Goal: Information Seeking & Learning: Learn about a topic

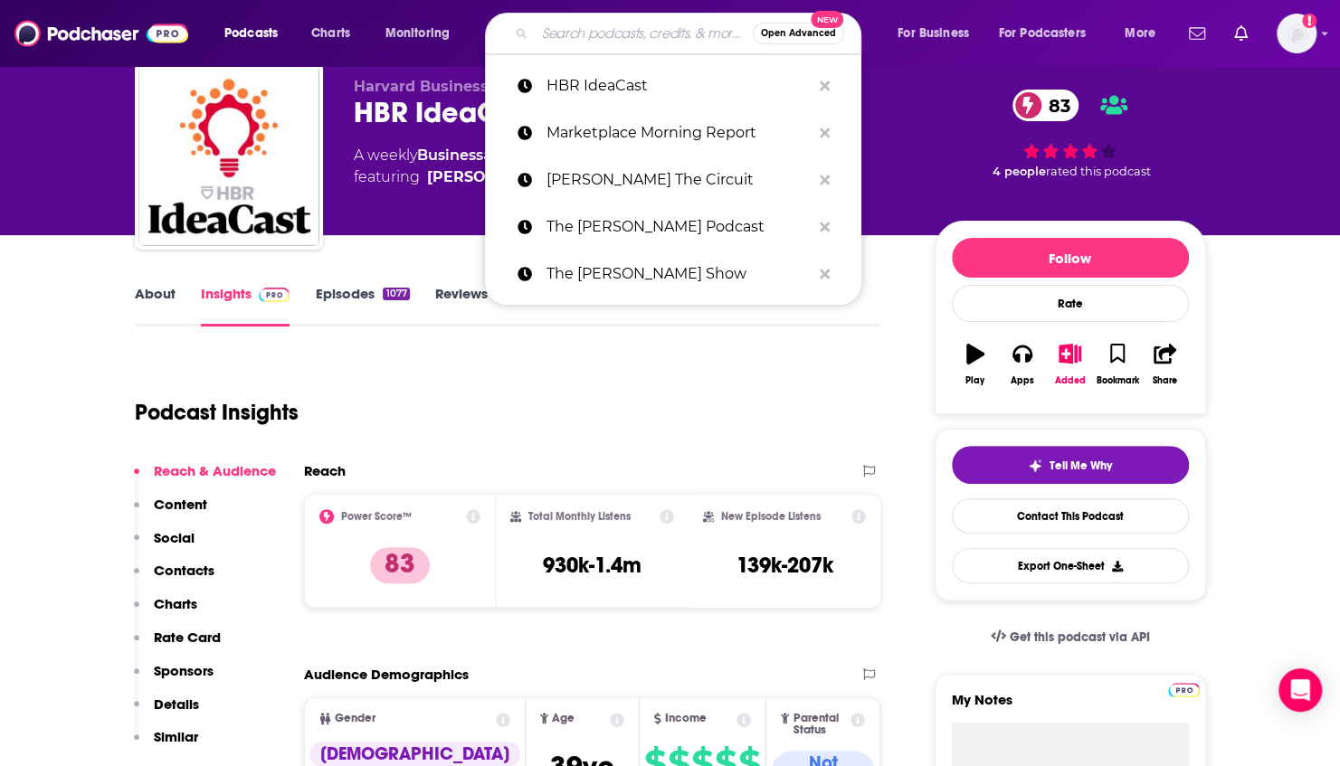
click at [614, 43] on input "Search podcasts, credits, & more..." at bounding box center [644, 33] width 218 height 29
paste input "Odd Lots"
type input "Odd Lots"
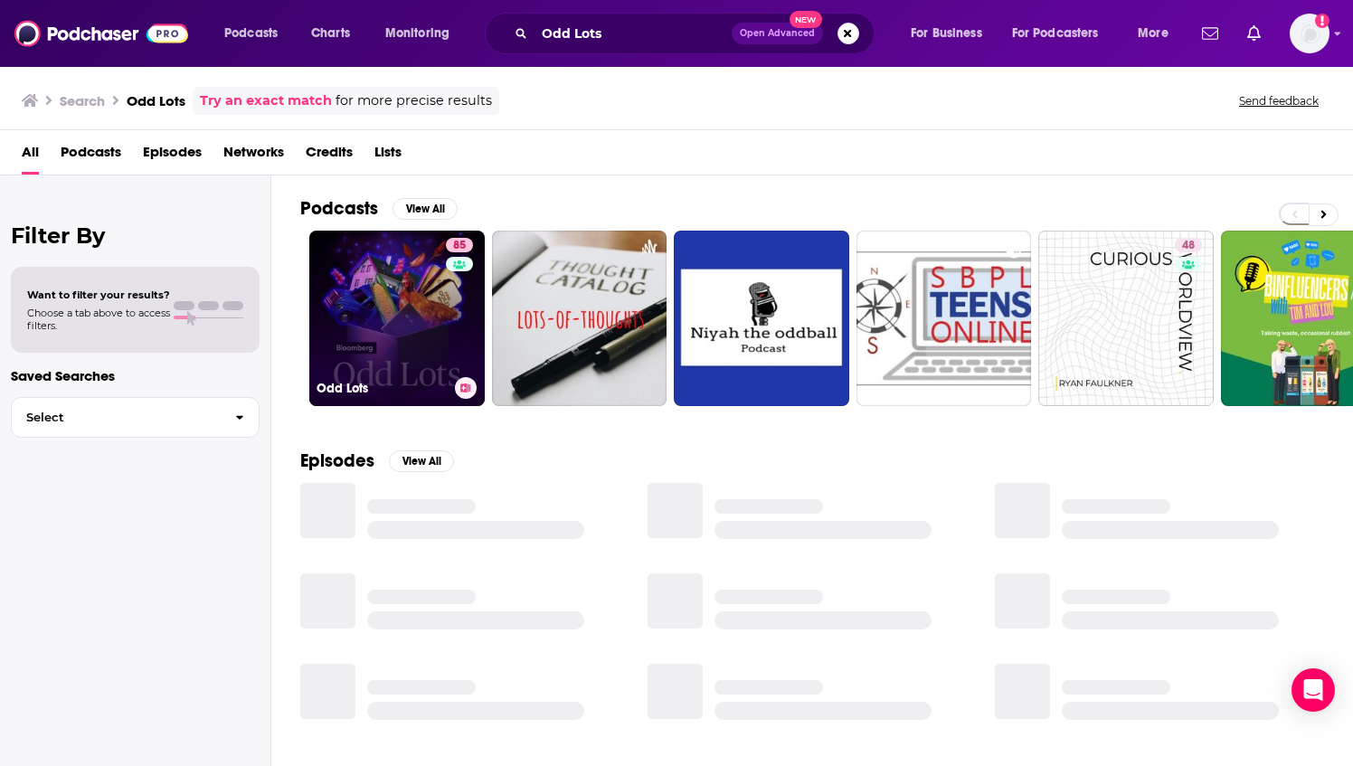
click at [383, 302] on link "85 Odd Lots" at bounding box center [396, 318] width 175 height 175
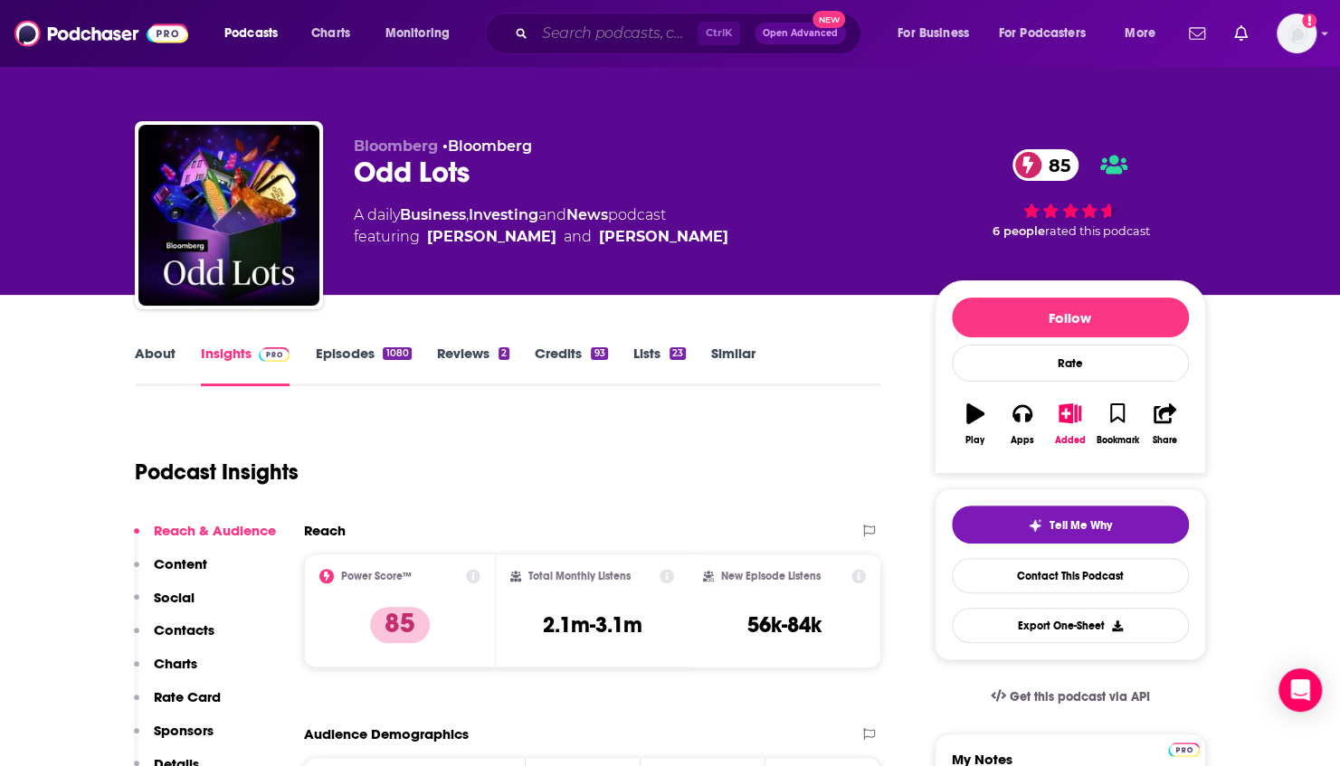
click at [606, 43] on input "Search podcasts, credits, & more..." at bounding box center [616, 33] width 163 height 29
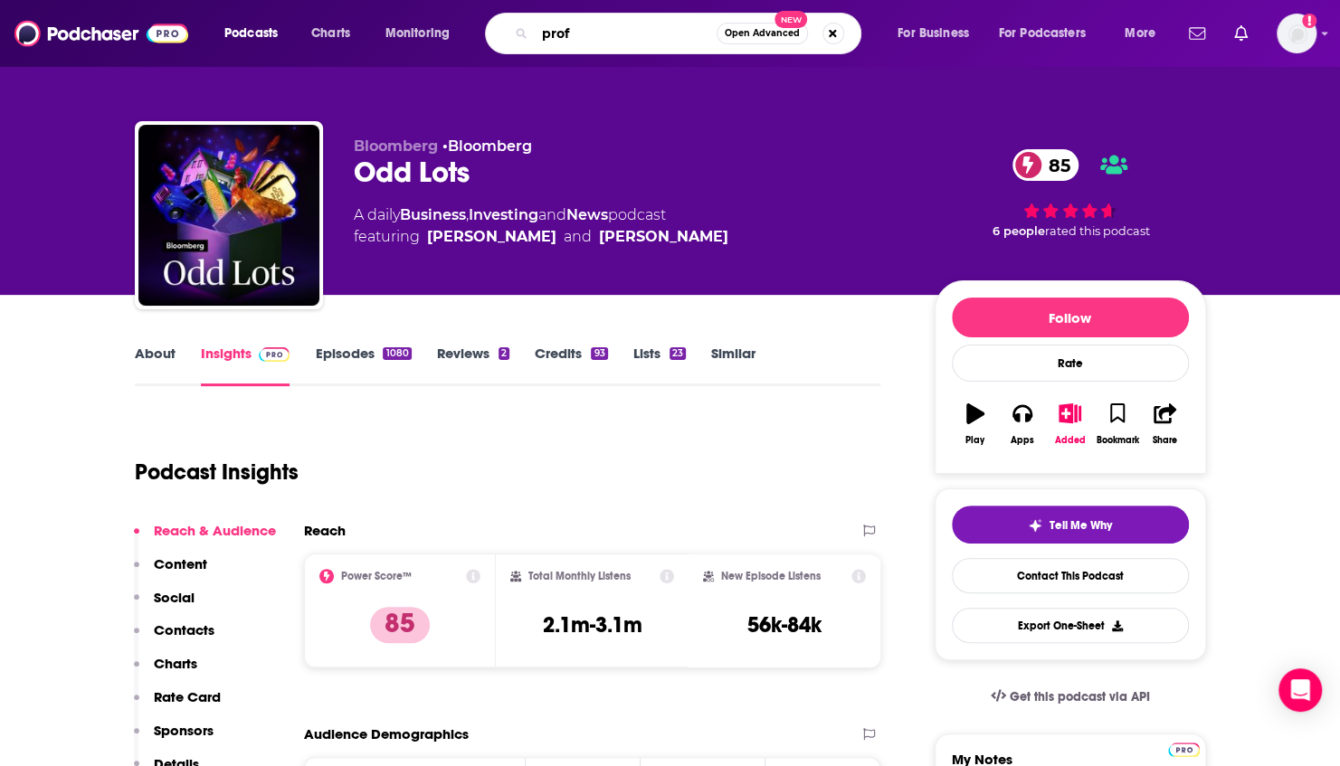
type input "prof g"
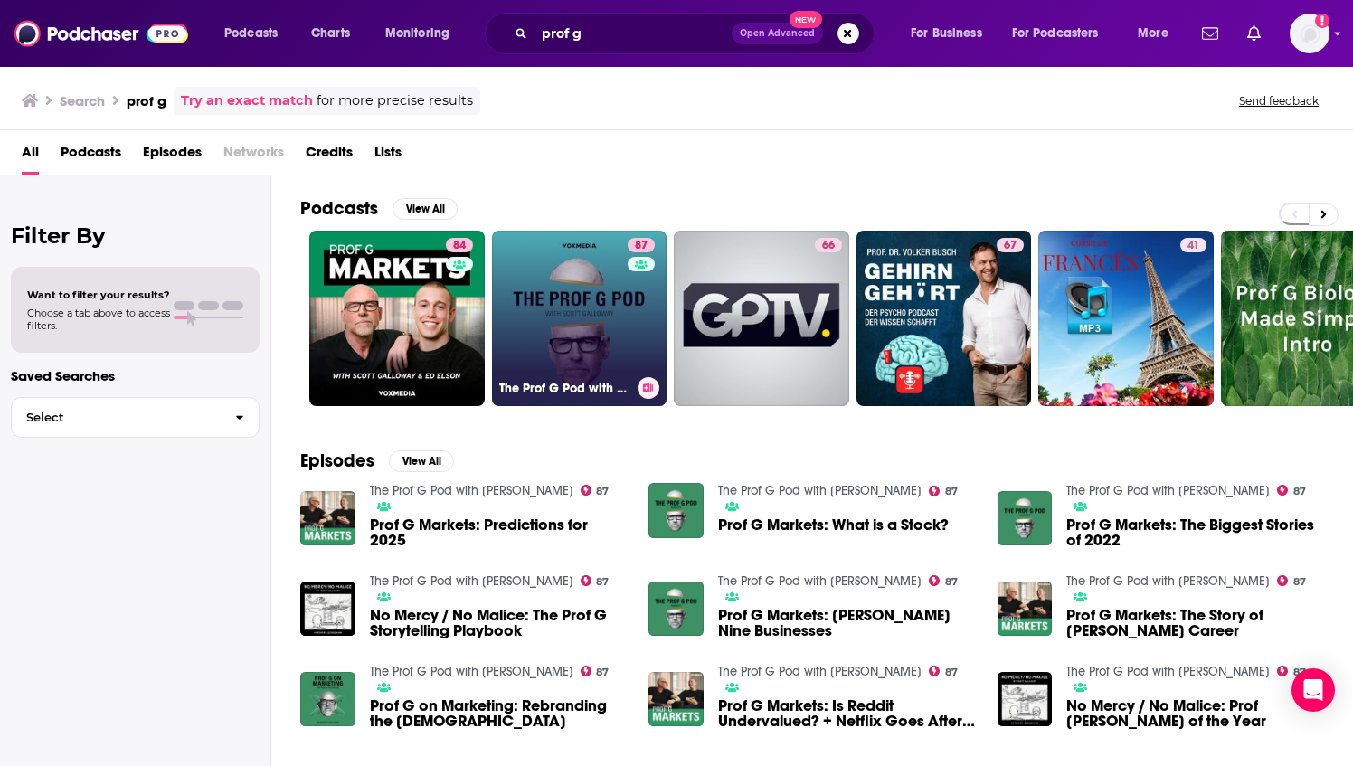
click at [556, 336] on link "87 The Prof G Pod with [PERSON_NAME]" at bounding box center [579, 318] width 175 height 175
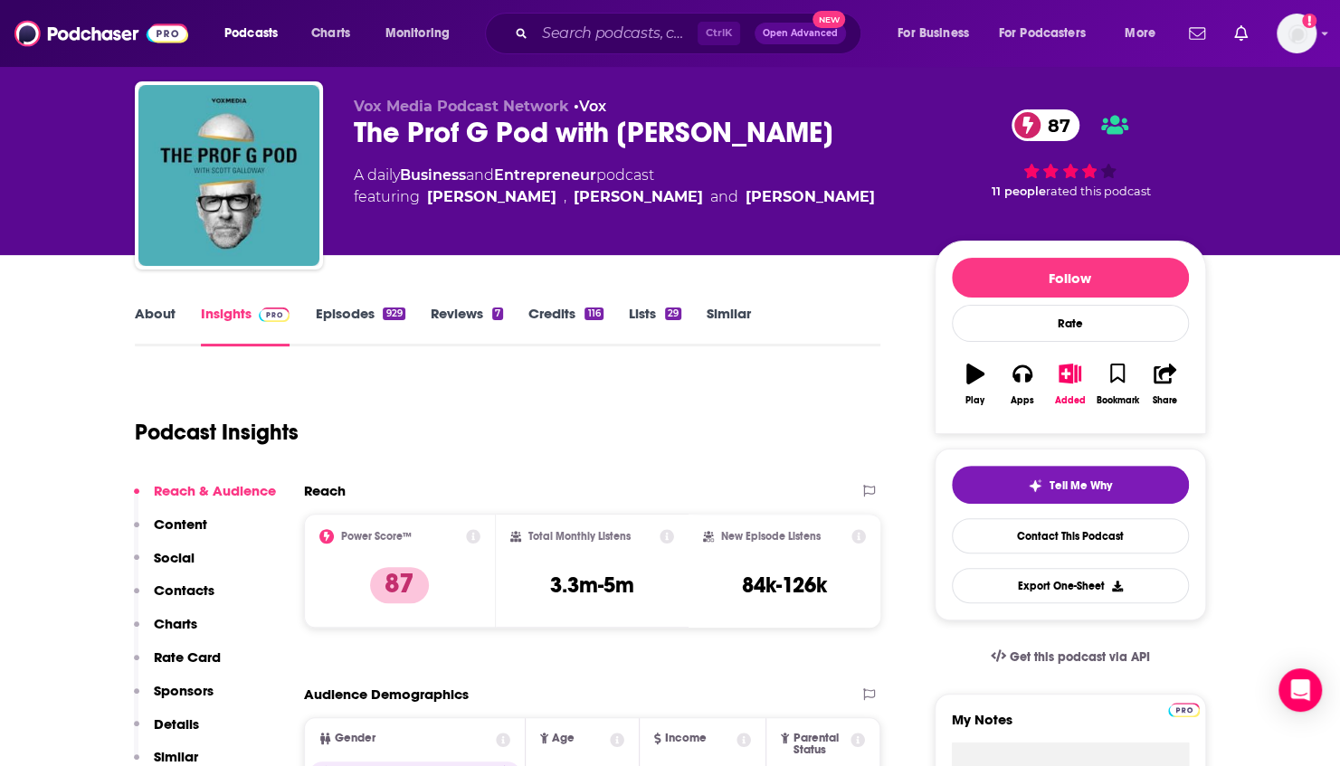
scroll to position [60, 0]
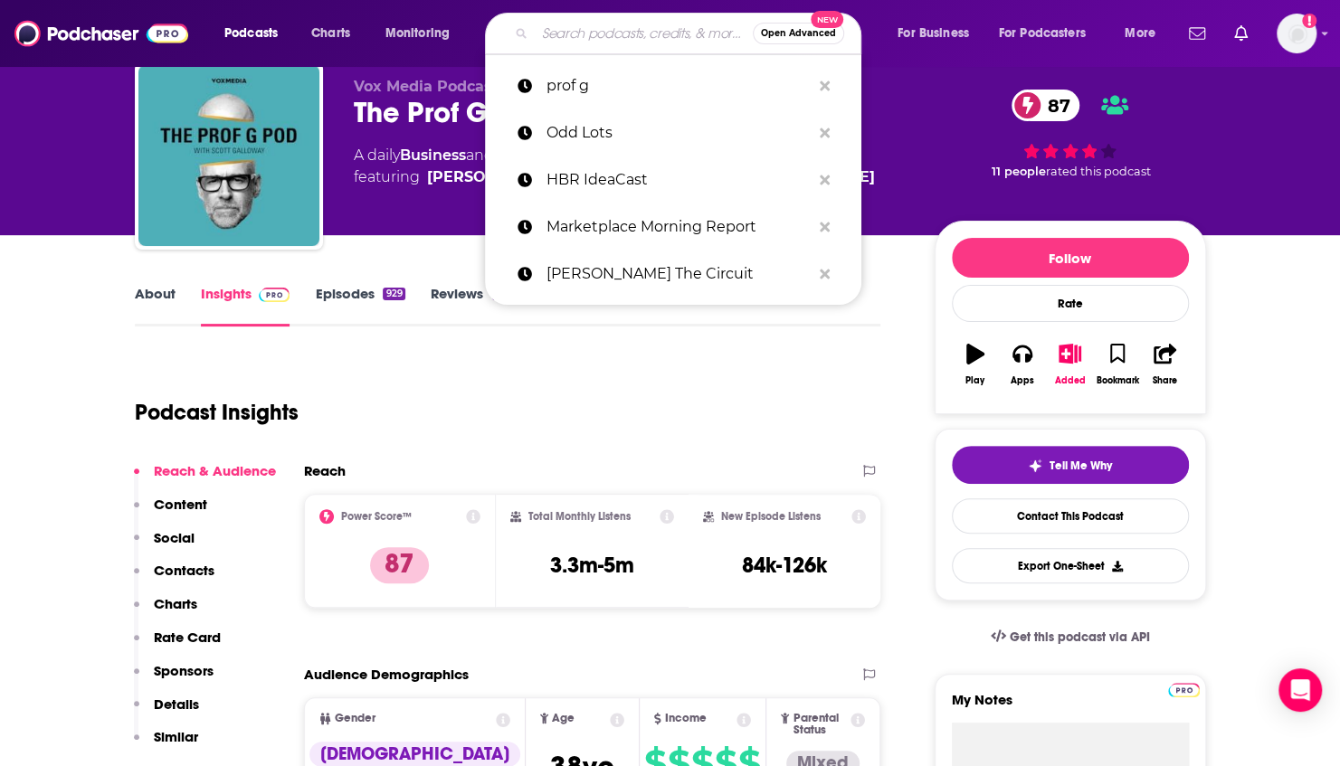
click at [590, 29] on input "Search podcasts, credits, & more..." at bounding box center [644, 33] width 218 height 29
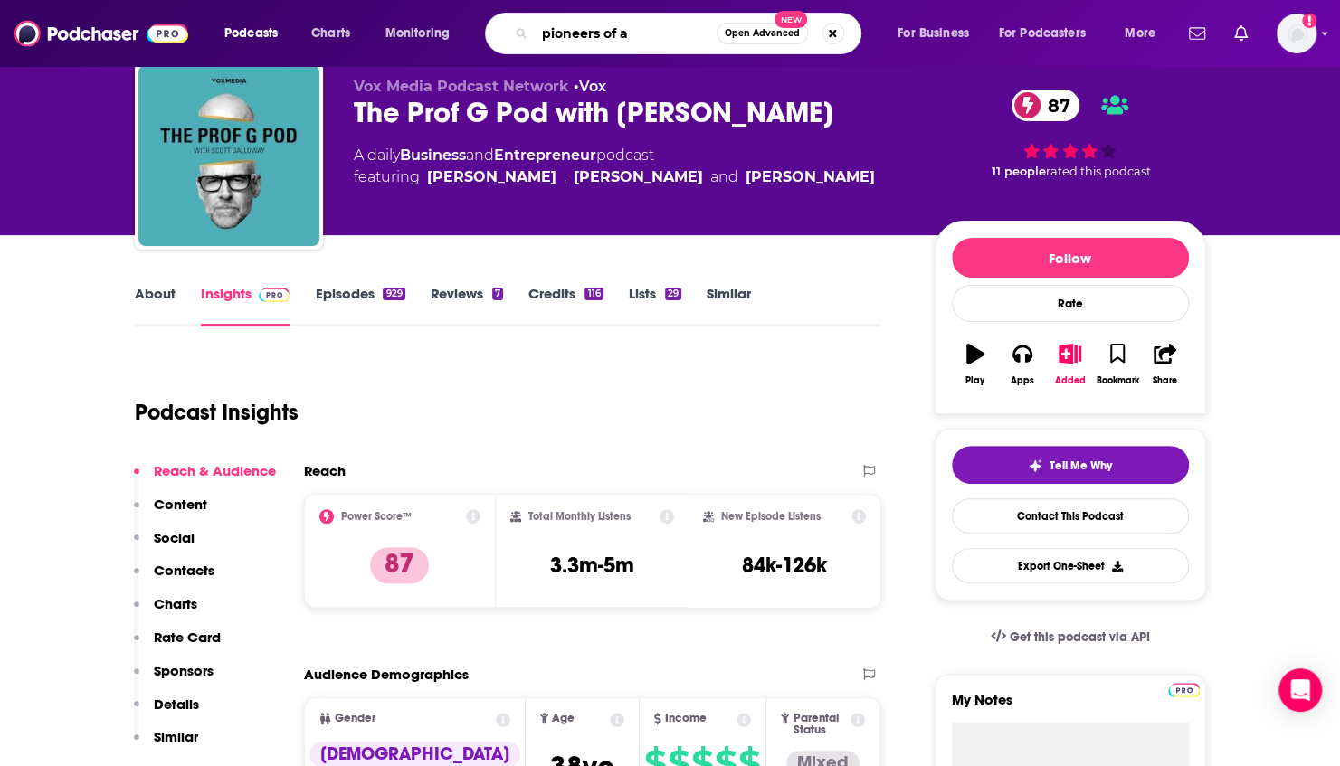
type input "pioneers of ai"
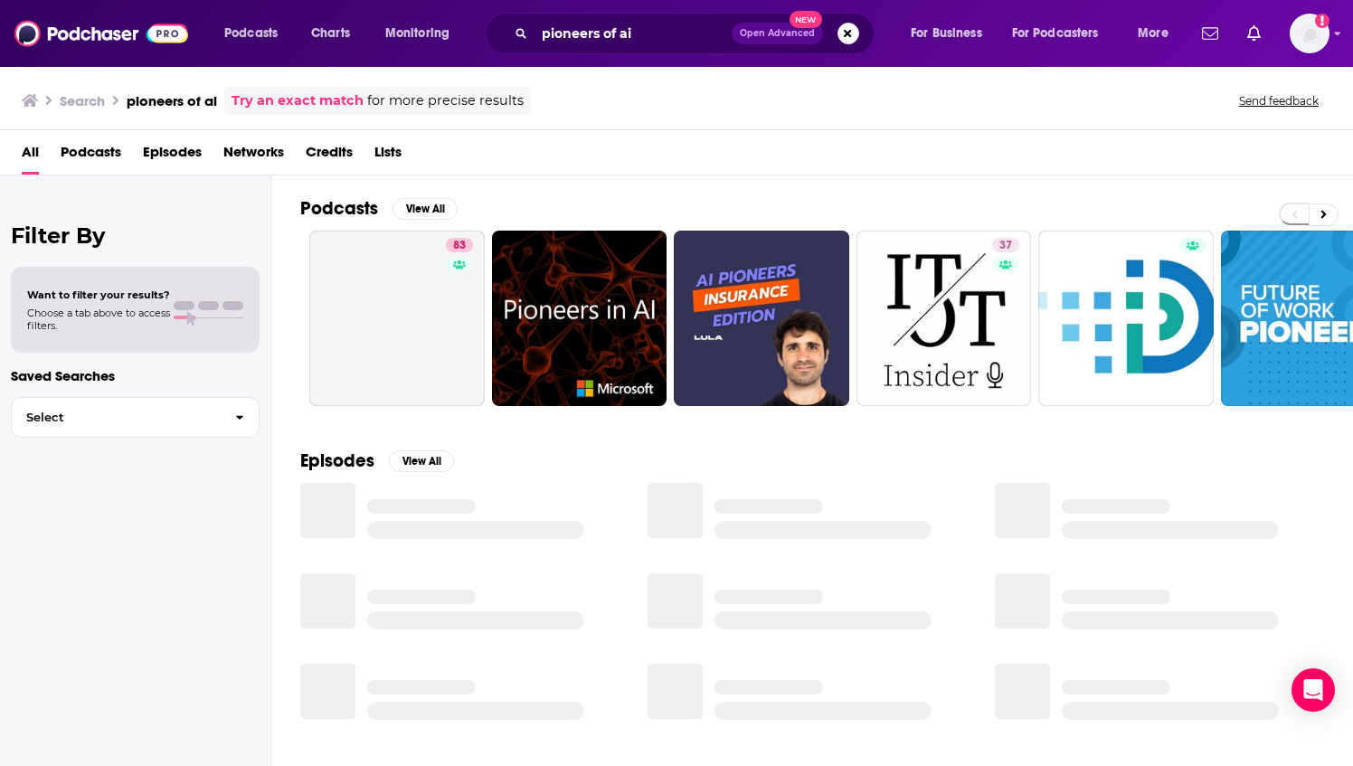
click at [638, 98] on div "Search pioneers of ai Try an exact match for more precise results Send feedback" at bounding box center [673, 101] width 1302 height 28
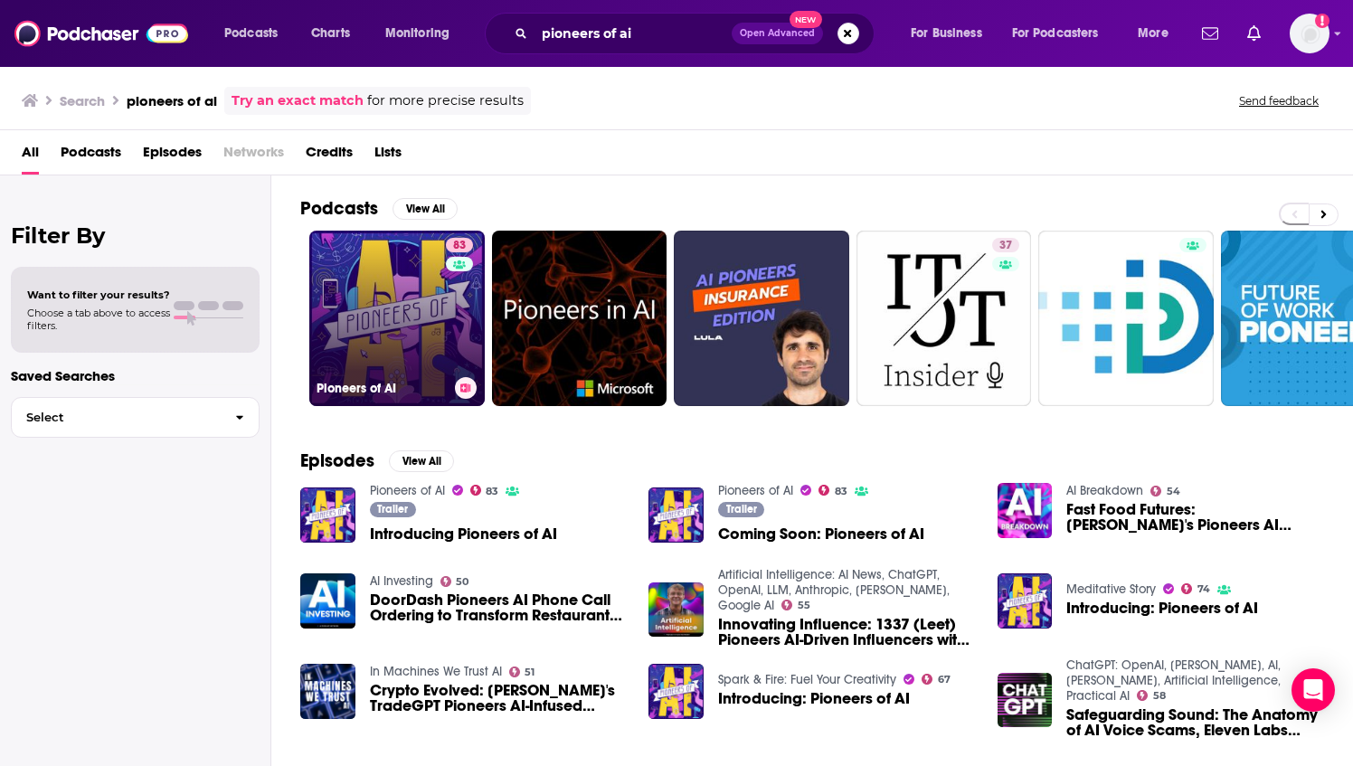
click at [402, 284] on link "83 Pioneers of AI" at bounding box center [396, 318] width 175 height 175
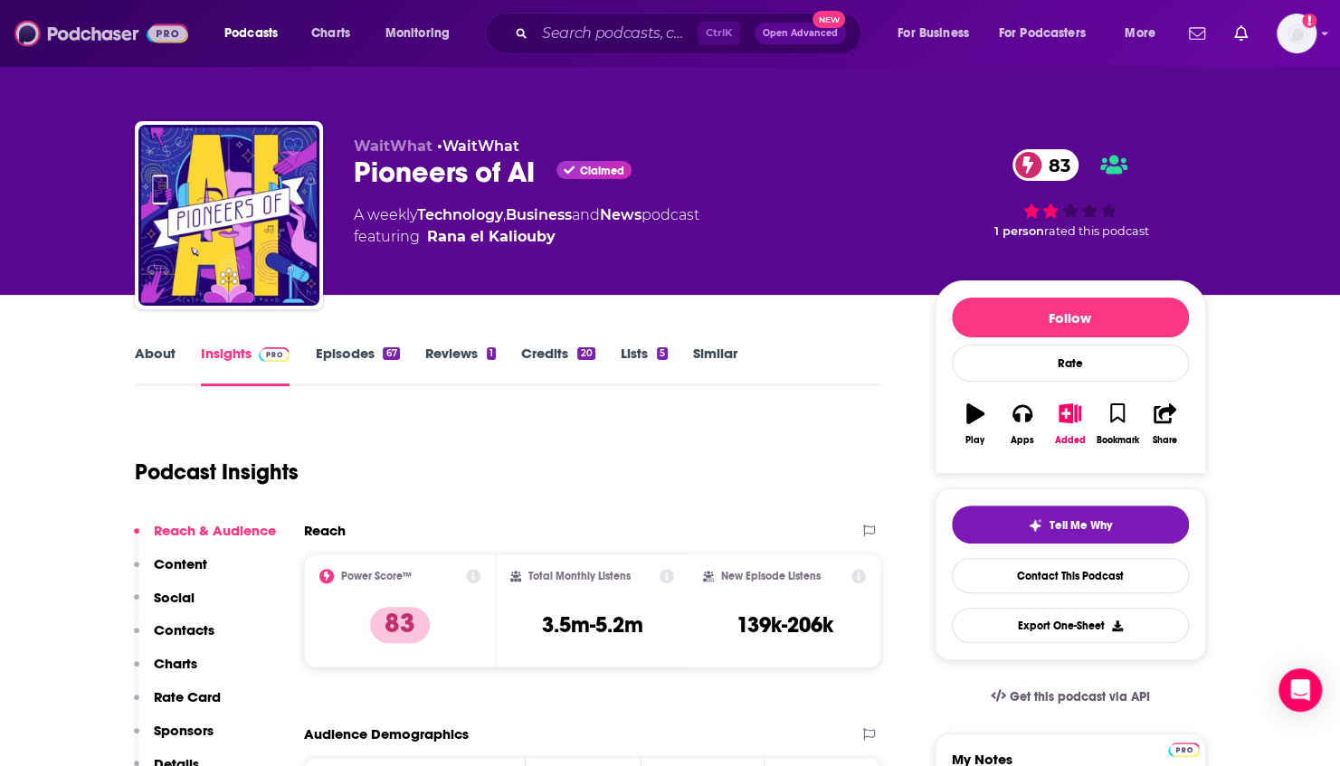
click at [86, 45] on img at bounding box center [101, 33] width 174 height 34
